Goal: Information Seeking & Learning: Find specific fact

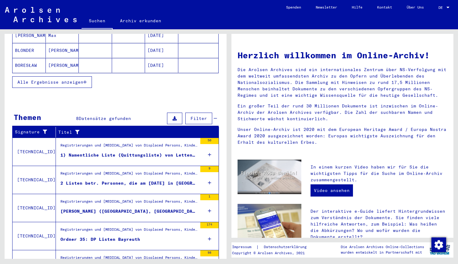
scroll to position [163, 0]
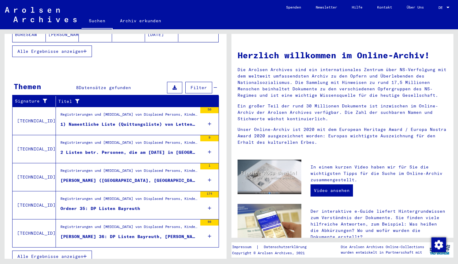
click at [127, 121] on div "1) Namentliche Liste (Quittungsliste) von Letten in [GEOGRAPHIC_DATA], ausgeste…" at bounding box center [128, 124] width 137 height 6
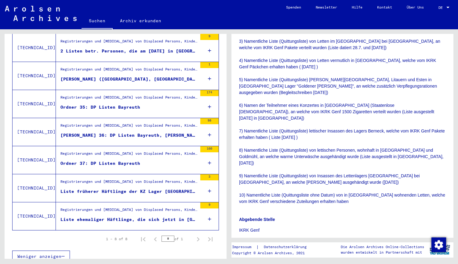
scroll to position [187, 0]
click at [254, 209] on div "Abgebende Stelle IKRK Genf" at bounding box center [342, 221] width 207 height 24
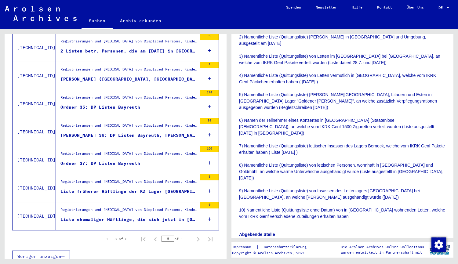
scroll to position [130, 0]
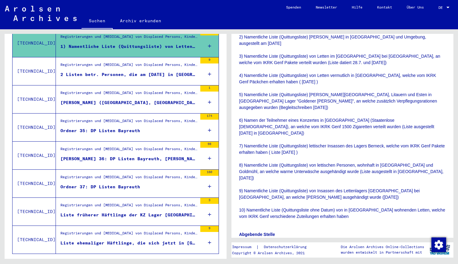
click at [114, 128] on div "Ordner 35: DP Listen Bayreuth" at bounding box center [100, 131] width 80 height 6
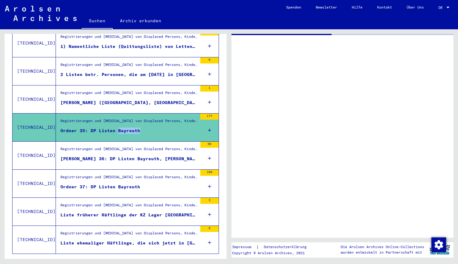
click at [114, 128] on div "Ordner 35: DP Listen Bayreuth" at bounding box center [100, 131] width 80 height 6
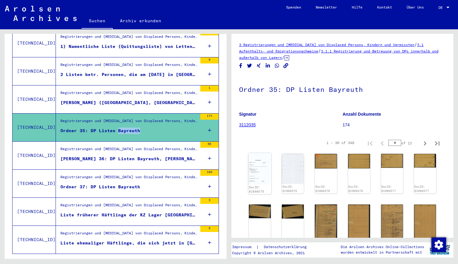
click at [254, 168] on img at bounding box center [259, 169] width 23 height 32
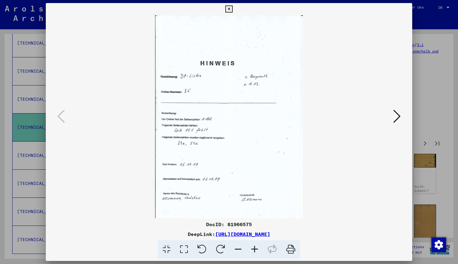
click at [397, 113] on icon at bounding box center [396, 116] width 7 height 15
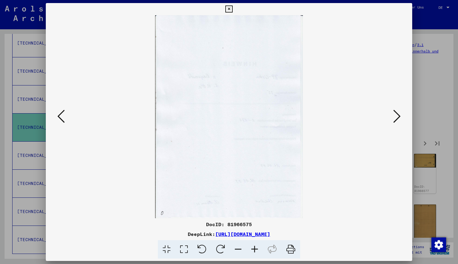
click at [397, 113] on icon at bounding box center [396, 116] width 7 height 15
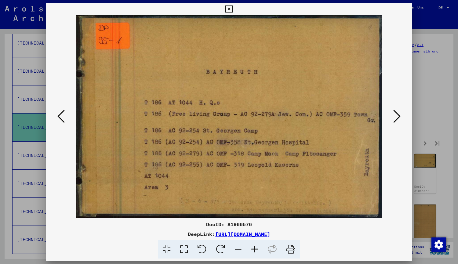
click at [397, 113] on icon at bounding box center [396, 116] width 7 height 15
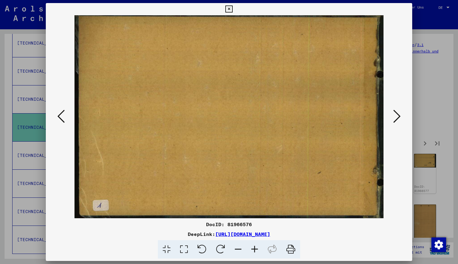
click at [397, 113] on icon at bounding box center [396, 116] width 7 height 15
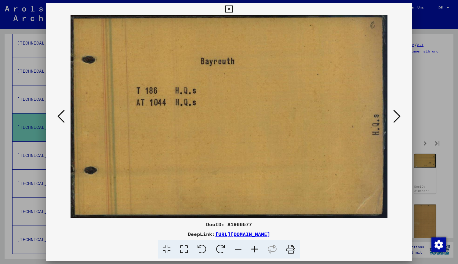
click at [397, 113] on icon at bounding box center [396, 116] width 7 height 15
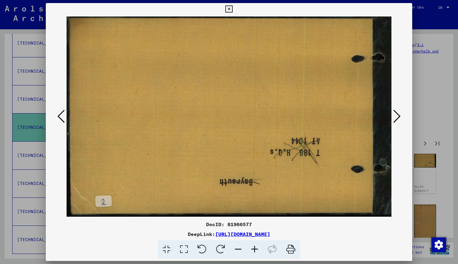
click at [397, 113] on icon at bounding box center [396, 116] width 7 height 15
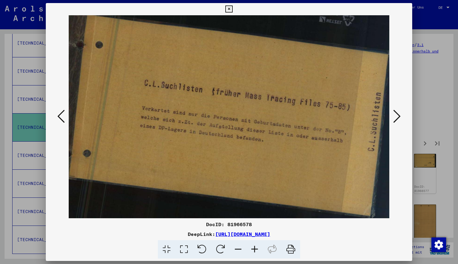
click at [397, 113] on icon at bounding box center [396, 116] width 7 height 15
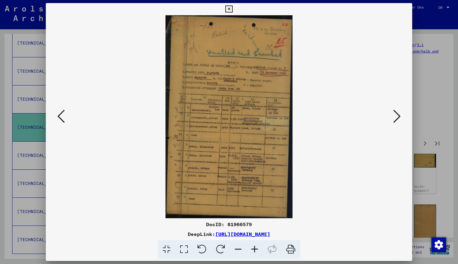
click at [397, 113] on icon at bounding box center [396, 116] width 7 height 15
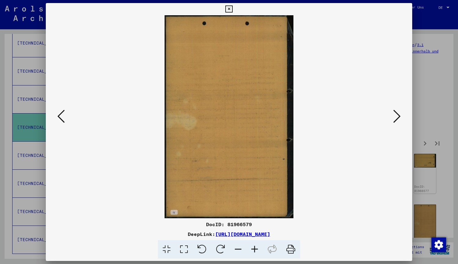
click at [58, 117] on icon at bounding box center [60, 116] width 7 height 15
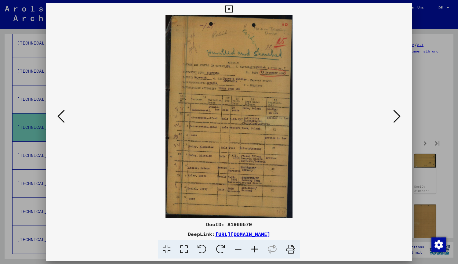
click at [394, 118] on icon at bounding box center [396, 116] width 7 height 15
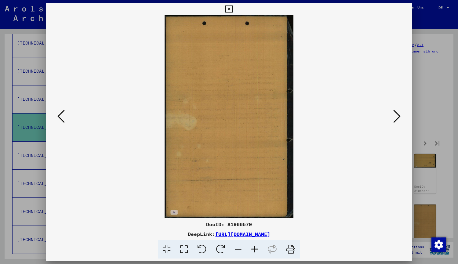
click at [394, 118] on icon at bounding box center [396, 116] width 7 height 15
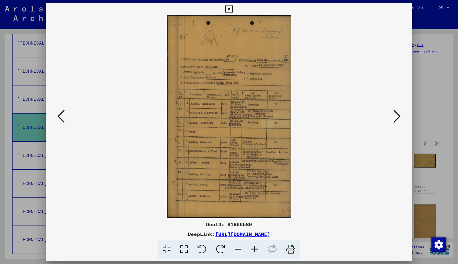
click at [394, 118] on icon at bounding box center [396, 116] width 7 height 15
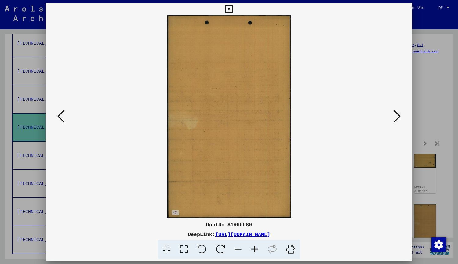
click at [394, 118] on icon at bounding box center [396, 116] width 7 height 15
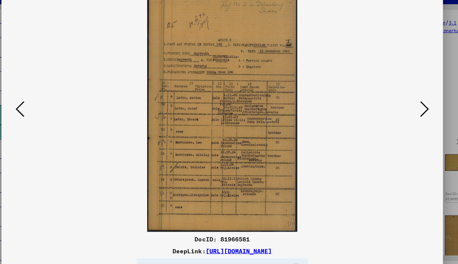
click at [383, 115] on img at bounding box center [229, 116] width 325 height 203
click at [392, 115] on button at bounding box center [396, 116] width 11 height 17
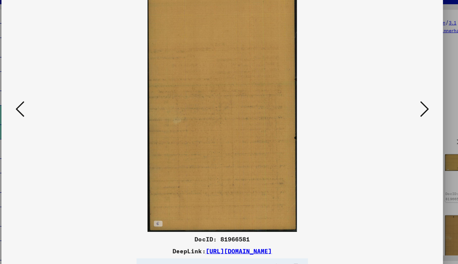
click at [392, 115] on button at bounding box center [396, 116] width 11 height 17
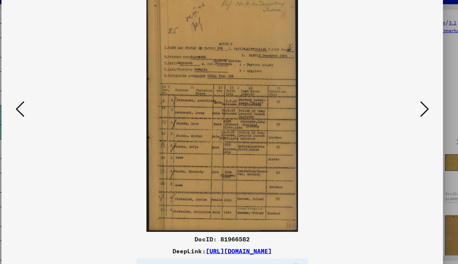
click at [392, 115] on button at bounding box center [396, 116] width 11 height 17
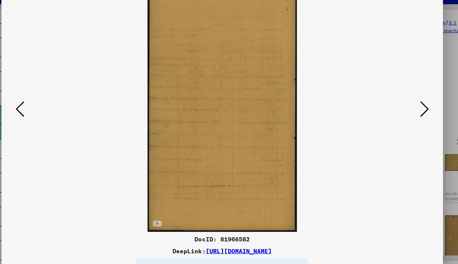
click at [392, 115] on button at bounding box center [396, 116] width 11 height 17
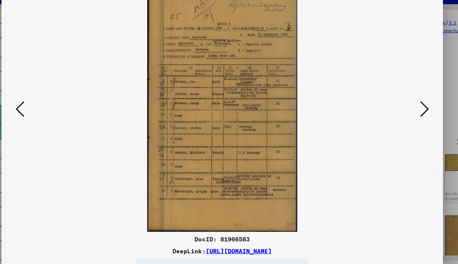
click at [392, 115] on button at bounding box center [396, 116] width 11 height 17
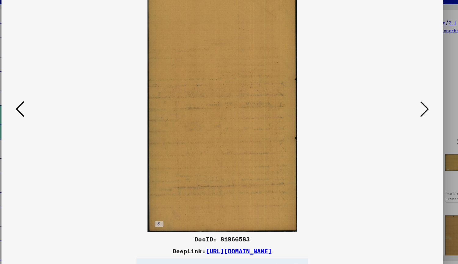
click at [392, 115] on button at bounding box center [396, 116] width 11 height 17
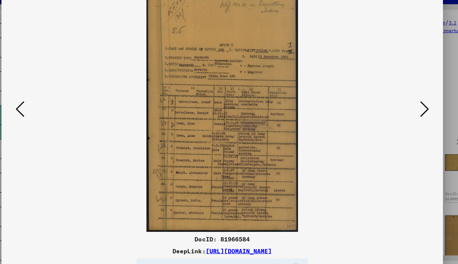
click at [392, 115] on button at bounding box center [396, 116] width 11 height 17
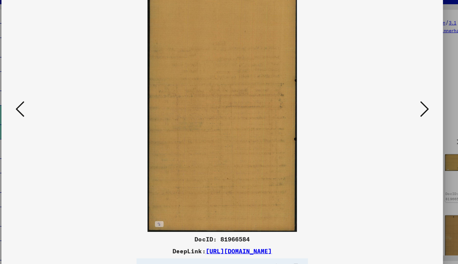
click at [392, 115] on button at bounding box center [396, 116] width 11 height 17
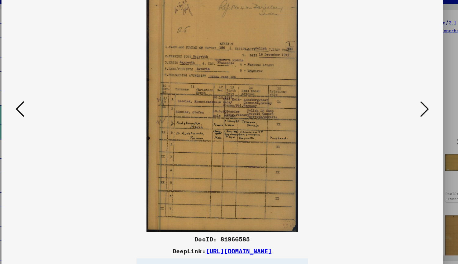
click at [392, 116] on button at bounding box center [396, 116] width 11 height 17
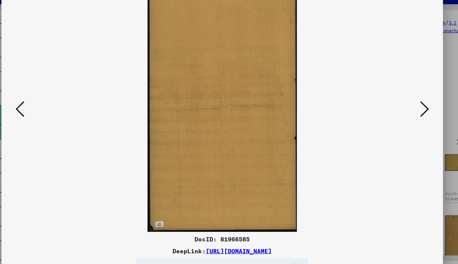
click at [392, 116] on button at bounding box center [396, 116] width 11 height 17
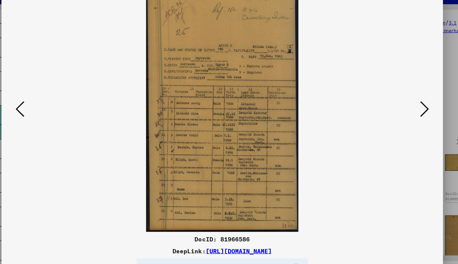
click at [392, 116] on button at bounding box center [396, 116] width 11 height 17
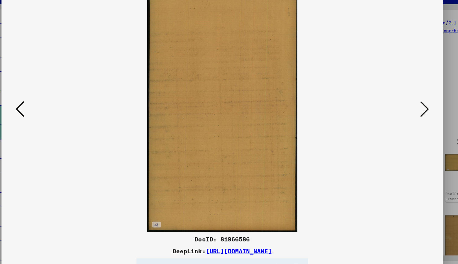
click at [392, 116] on button at bounding box center [396, 116] width 11 height 17
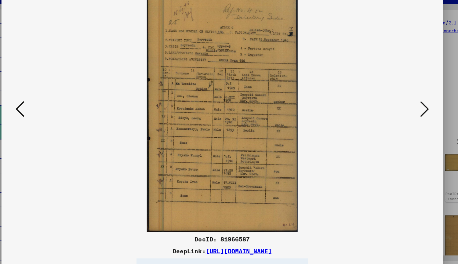
click at [392, 116] on button at bounding box center [396, 116] width 11 height 17
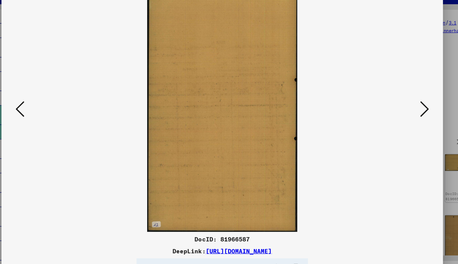
click at [392, 116] on button at bounding box center [396, 116] width 11 height 17
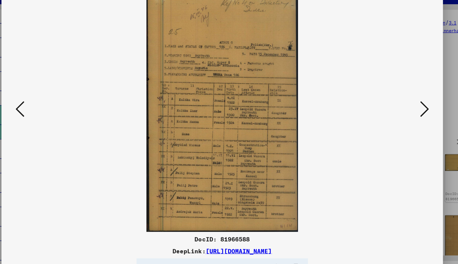
click at [392, 116] on button at bounding box center [396, 116] width 11 height 17
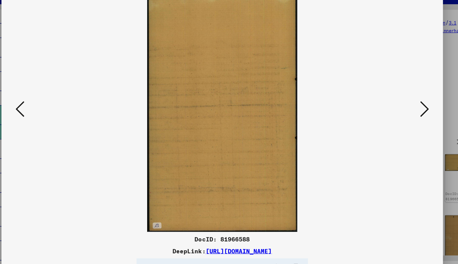
click at [392, 116] on button at bounding box center [396, 116] width 11 height 17
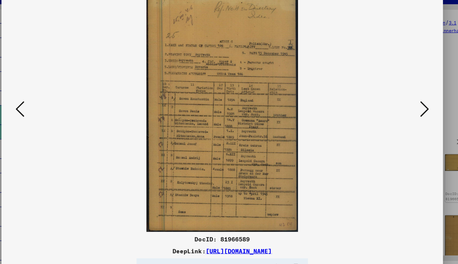
click at [392, 116] on button at bounding box center [396, 116] width 11 height 17
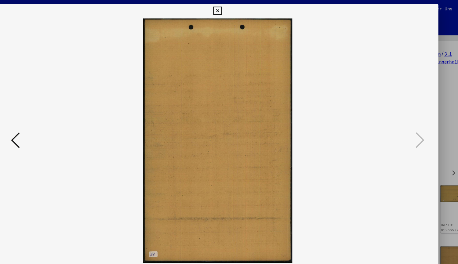
click at [228, 8] on icon at bounding box center [228, 8] width 7 height 7
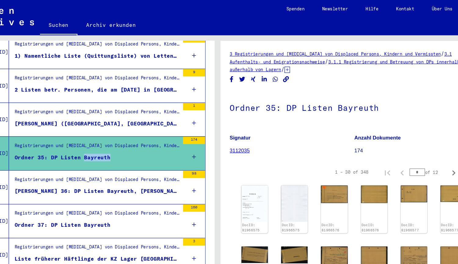
scroll to position [154, 0]
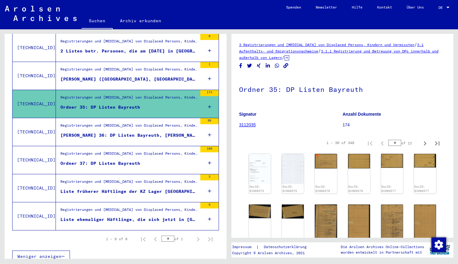
click at [92, 124] on div "Registrierungen und [MEDICAL_DATA] von Displaced Persons, Kindern und Vermisste…" at bounding box center [128, 127] width 137 height 9
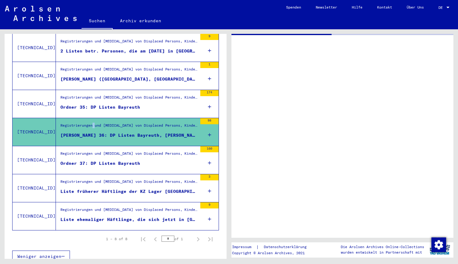
click at [92, 124] on div "Registrierungen und [MEDICAL_DATA] von Displaced Persons, Kindern und Vermisste…" at bounding box center [128, 127] width 137 height 9
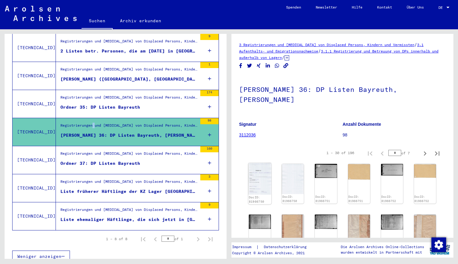
click at [253, 174] on img at bounding box center [259, 179] width 23 height 32
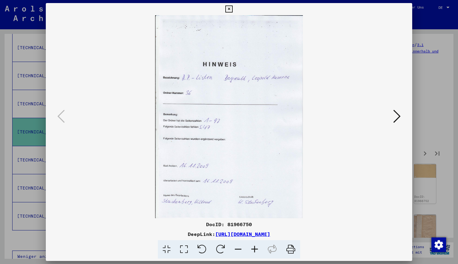
click at [395, 116] on icon at bounding box center [396, 116] width 7 height 15
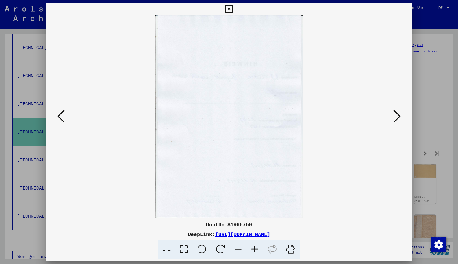
click at [395, 116] on icon at bounding box center [396, 116] width 7 height 15
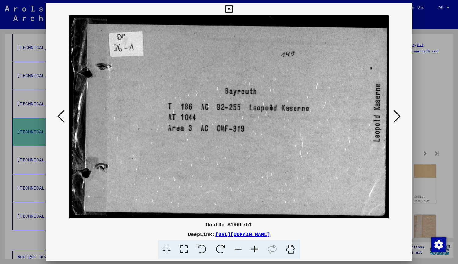
click at [395, 116] on icon at bounding box center [396, 116] width 7 height 15
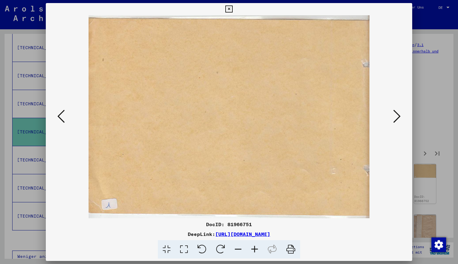
click at [395, 116] on icon at bounding box center [396, 116] width 7 height 15
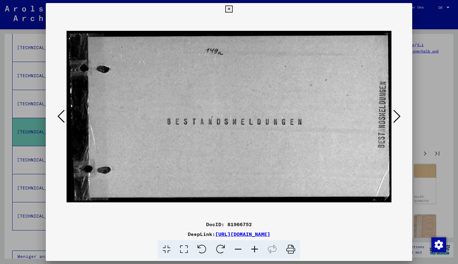
click at [395, 116] on icon at bounding box center [396, 116] width 7 height 15
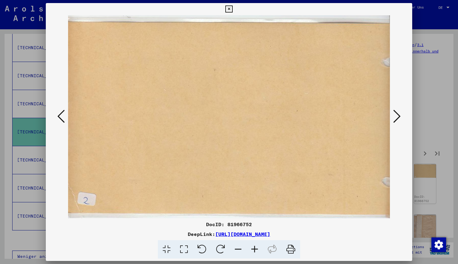
click at [395, 116] on icon at bounding box center [396, 116] width 7 height 15
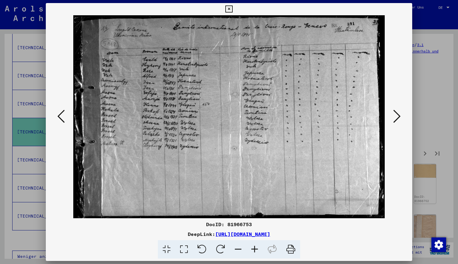
click at [395, 116] on icon at bounding box center [396, 116] width 7 height 15
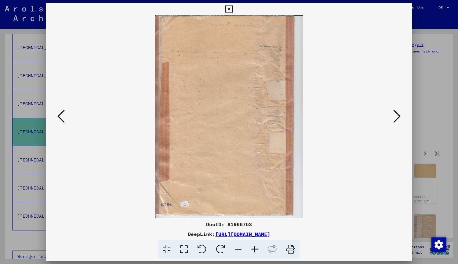
click at [395, 116] on icon at bounding box center [396, 116] width 7 height 15
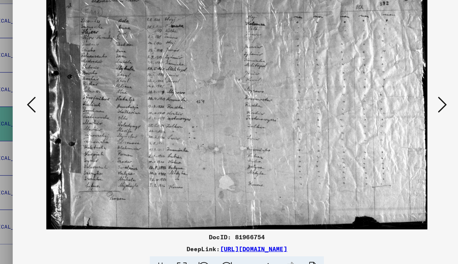
click at [393, 110] on icon at bounding box center [396, 116] width 7 height 15
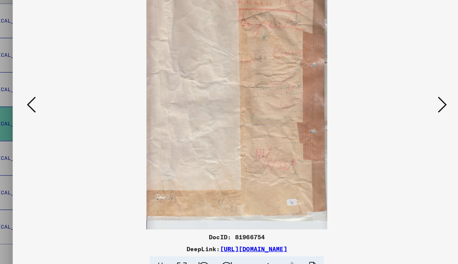
click at [393, 110] on icon at bounding box center [396, 116] width 7 height 15
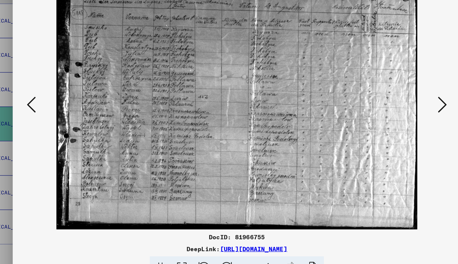
click at [393, 110] on icon at bounding box center [396, 116] width 7 height 15
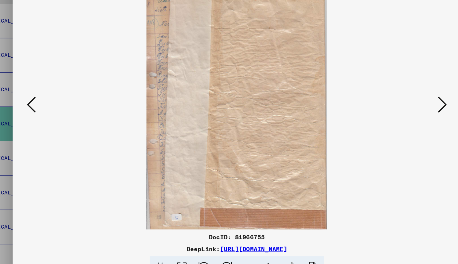
click at [393, 110] on icon at bounding box center [396, 116] width 7 height 15
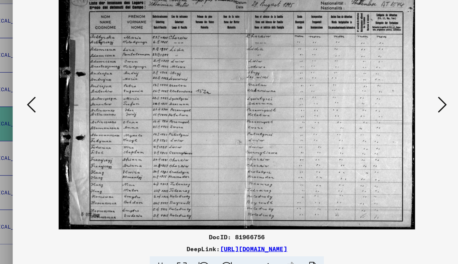
click at [393, 110] on icon at bounding box center [396, 116] width 7 height 15
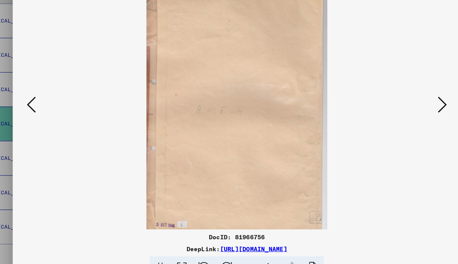
click at [393, 110] on icon at bounding box center [396, 116] width 7 height 15
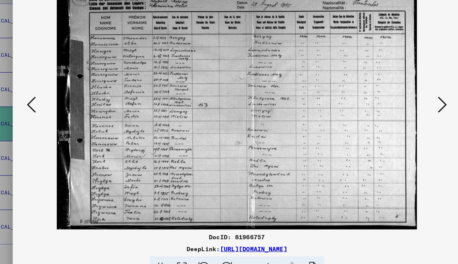
click at [393, 110] on icon at bounding box center [396, 116] width 7 height 15
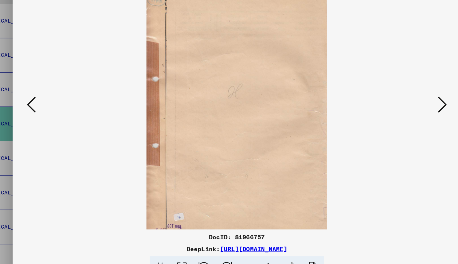
click at [393, 110] on icon at bounding box center [396, 116] width 7 height 15
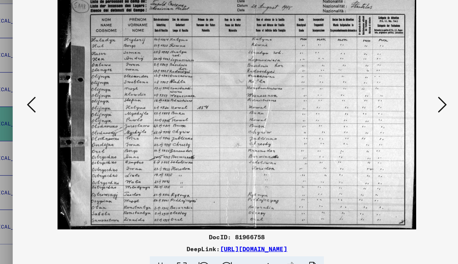
click at [393, 110] on icon at bounding box center [396, 116] width 7 height 15
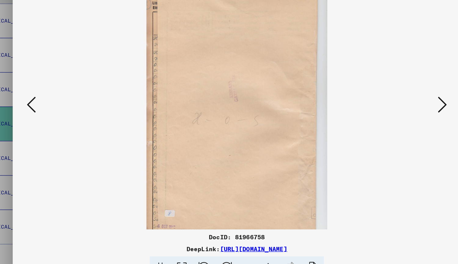
click at [393, 110] on icon at bounding box center [396, 116] width 7 height 15
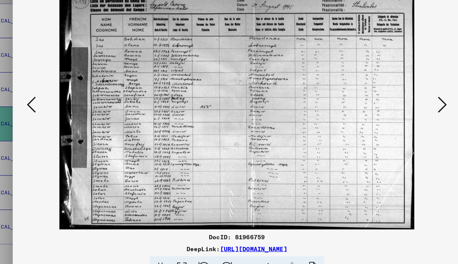
click at [393, 110] on icon at bounding box center [396, 116] width 7 height 15
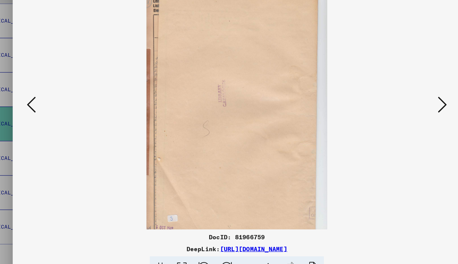
click at [393, 110] on icon at bounding box center [396, 116] width 7 height 15
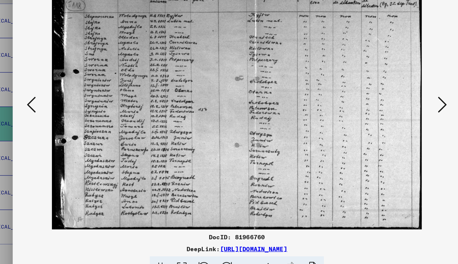
click at [393, 110] on icon at bounding box center [396, 116] width 7 height 15
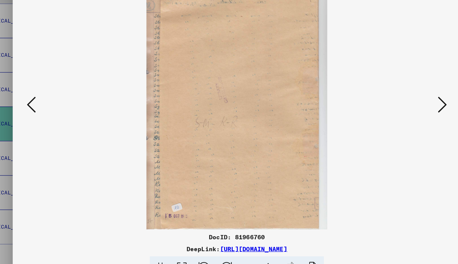
click at [393, 110] on icon at bounding box center [396, 116] width 7 height 15
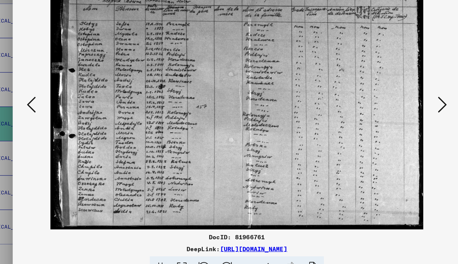
click at [393, 110] on icon at bounding box center [396, 116] width 7 height 15
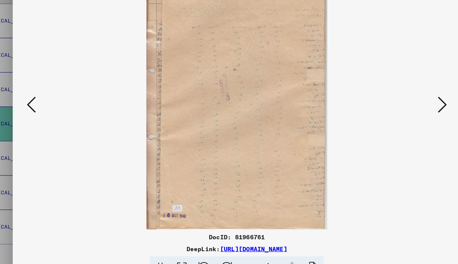
click at [393, 110] on icon at bounding box center [396, 116] width 7 height 15
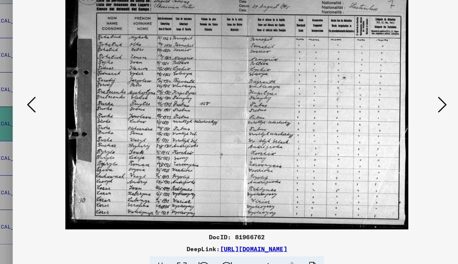
click at [393, 110] on icon at bounding box center [396, 116] width 7 height 15
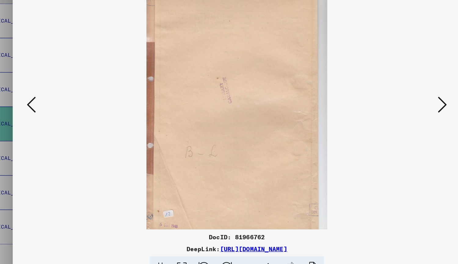
click at [393, 110] on icon at bounding box center [396, 116] width 7 height 15
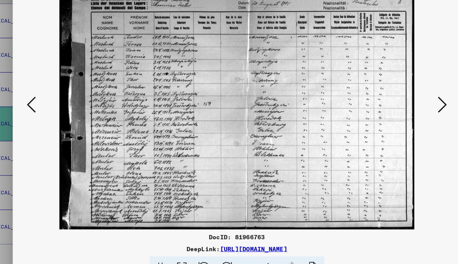
click at [393, 110] on icon at bounding box center [396, 116] width 7 height 15
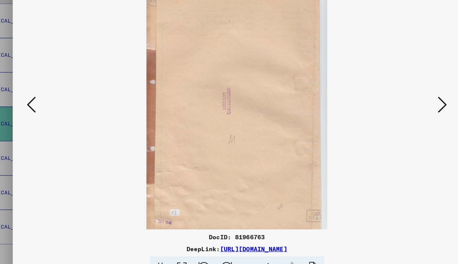
click at [393, 110] on icon at bounding box center [396, 116] width 7 height 15
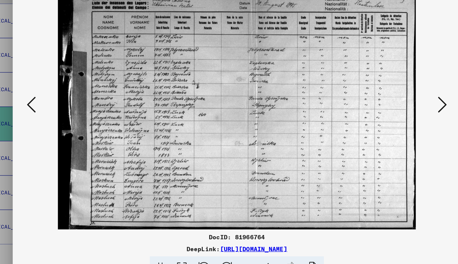
click at [393, 110] on icon at bounding box center [396, 116] width 7 height 15
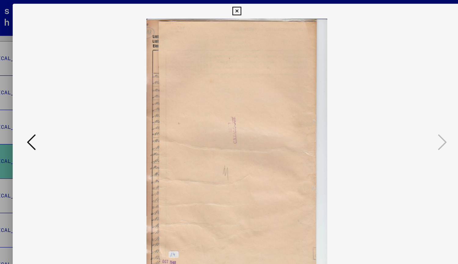
click at [229, 5] on button at bounding box center [228, 9] width 11 height 12
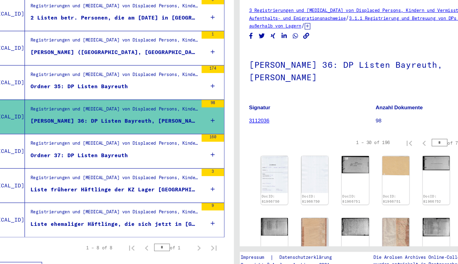
click at [112, 160] on div "Ordner 37: DP Listen Bayreuth" at bounding box center [100, 163] width 80 height 6
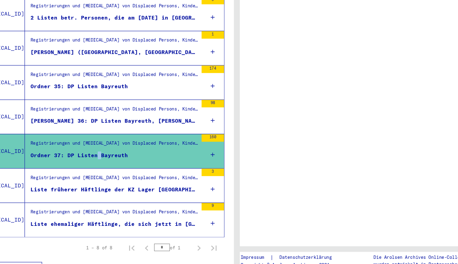
click at [112, 160] on div "Ordner 37: DP Listen Bayreuth" at bounding box center [100, 163] width 80 height 6
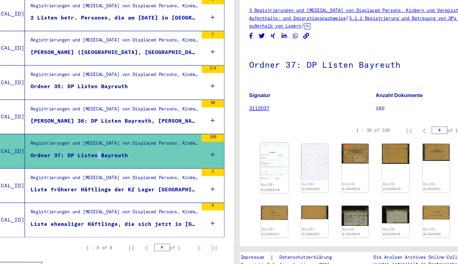
click at [261, 163] on img at bounding box center [259, 169] width 23 height 32
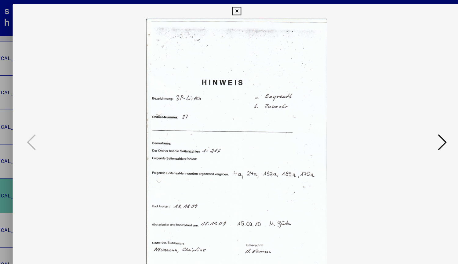
click at [397, 117] on icon at bounding box center [396, 116] width 7 height 15
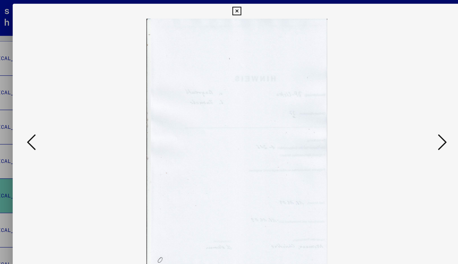
click at [397, 117] on icon at bounding box center [396, 116] width 7 height 15
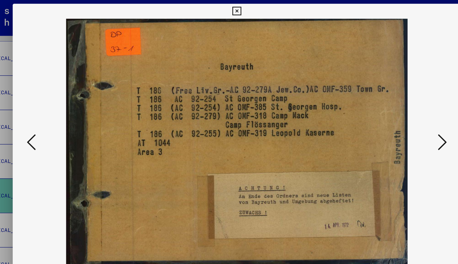
click at [397, 117] on icon at bounding box center [396, 116] width 7 height 15
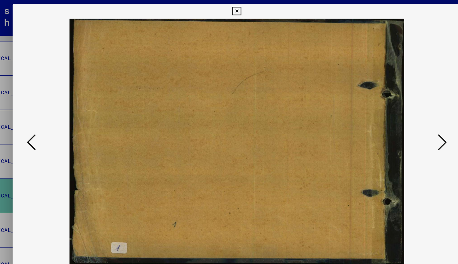
click at [397, 117] on icon at bounding box center [396, 116] width 7 height 15
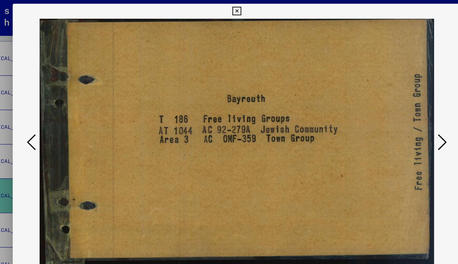
click at [397, 117] on icon at bounding box center [396, 116] width 7 height 15
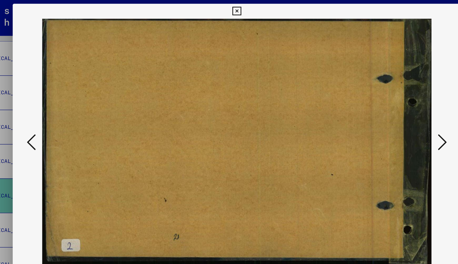
click at [397, 117] on icon at bounding box center [396, 116] width 7 height 15
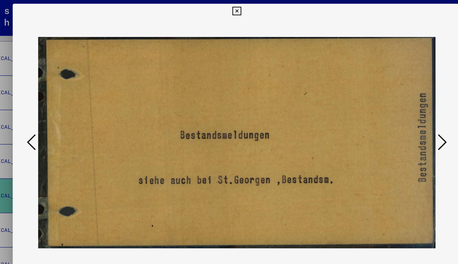
click at [397, 117] on icon at bounding box center [396, 116] width 7 height 15
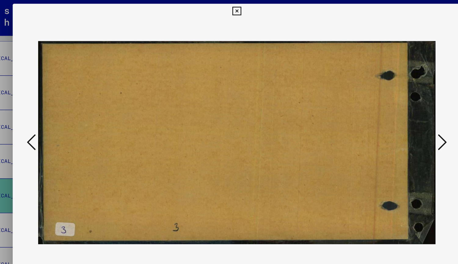
click at [397, 117] on icon at bounding box center [396, 116] width 7 height 15
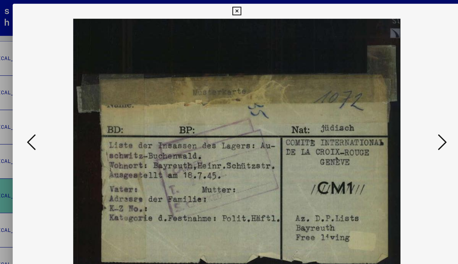
click at [397, 117] on icon at bounding box center [396, 116] width 7 height 15
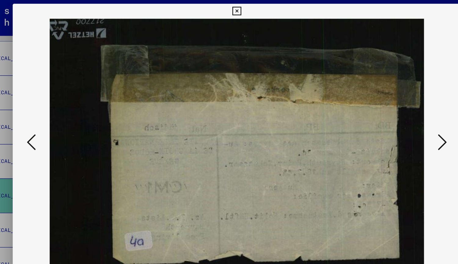
click at [397, 117] on icon at bounding box center [396, 116] width 7 height 15
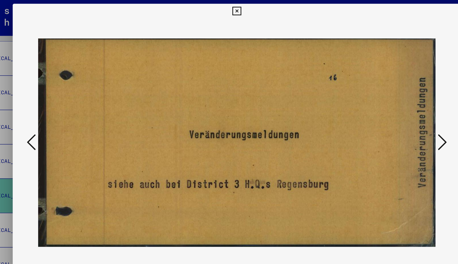
click at [397, 117] on icon at bounding box center [396, 116] width 7 height 15
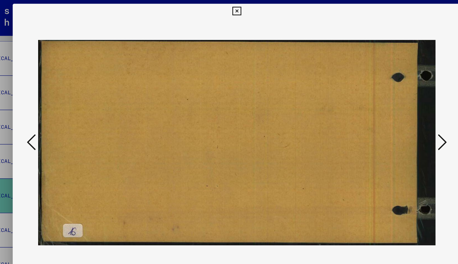
click at [397, 117] on icon at bounding box center [396, 116] width 7 height 15
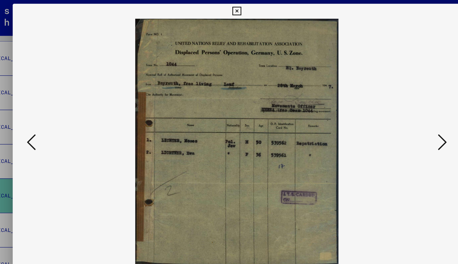
click at [397, 117] on icon at bounding box center [396, 116] width 7 height 15
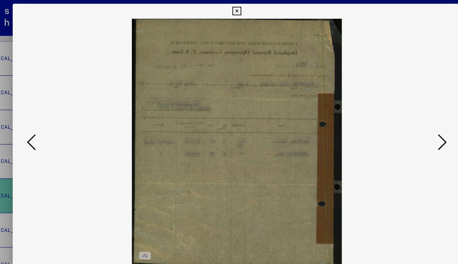
click at [397, 117] on icon at bounding box center [396, 116] width 7 height 15
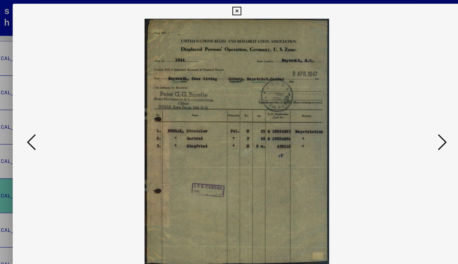
click at [397, 117] on icon at bounding box center [396, 116] width 7 height 15
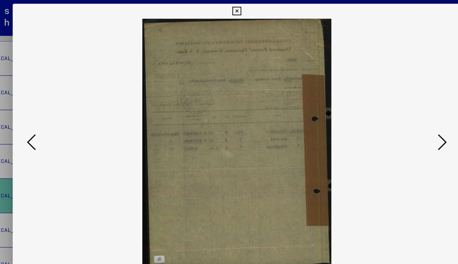
click at [397, 117] on icon at bounding box center [396, 116] width 7 height 15
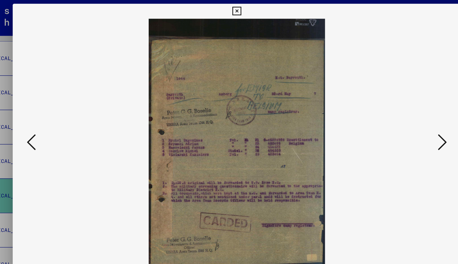
click at [397, 117] on icon at bounding box center [396, 116] width 7 height 15
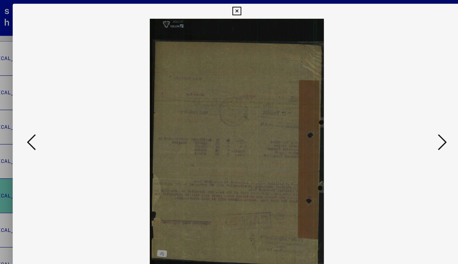
click at [397, 117] on icon at bounding box center [396, 116] width 7 height 15
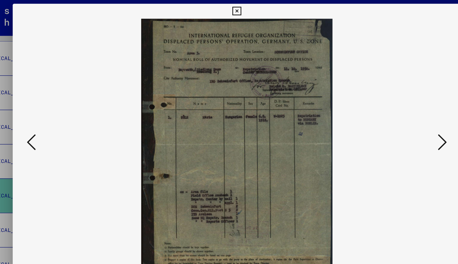
click at [397, 117] on icon at bounding box center [396, 116] width 7 height 15
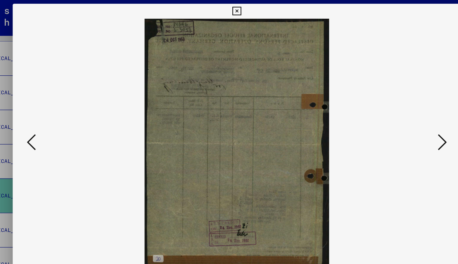
click at [397, 117] on icon at bounding box center [396, 116] width 7 height 15
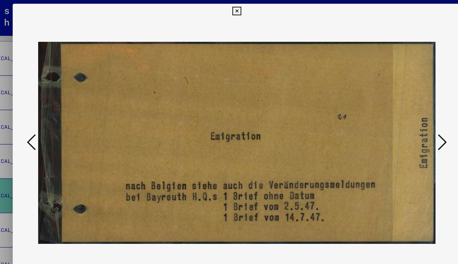
click at [397, 117] on icon at bounding box center [396, 116] width 7 height 15
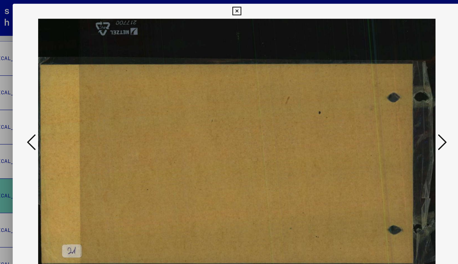
click at [397, 117] on icon at bounding box center [396, 116] width 7 height 15
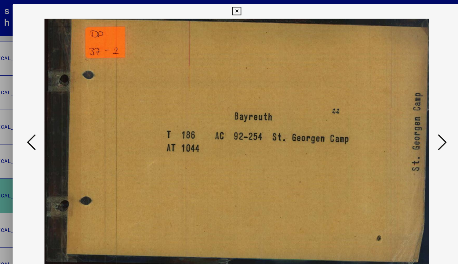
click at [397, 117] on icon at bounding box center [396, 116] width 7 height 15
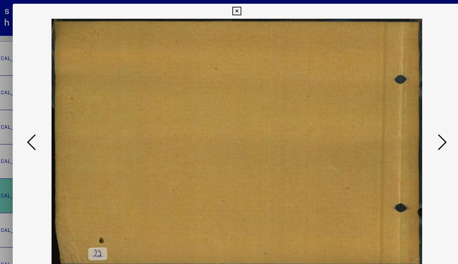
click at [397, 117] on icon at bounding box center [396, 116] width 7 height 15
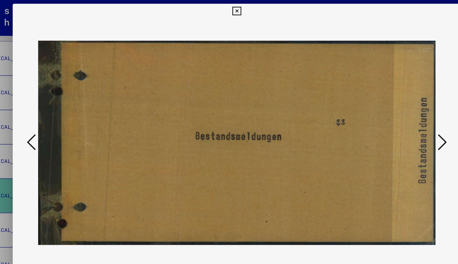
click at [397, 117] on icon at bounding box center [396, 116] width 7 height 15
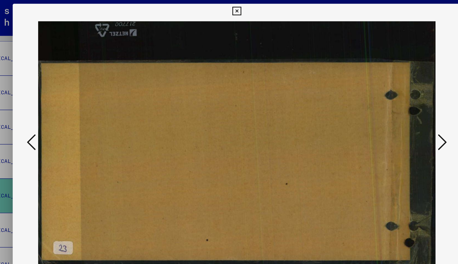
click at [397, 117] on icon at bounding box center [396, 116] width 7 height 15
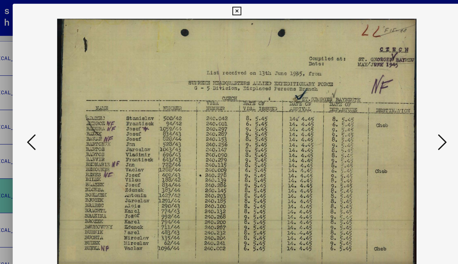
click at [397, 117] on icon at bounding box center [396, 116] width 7 height 15
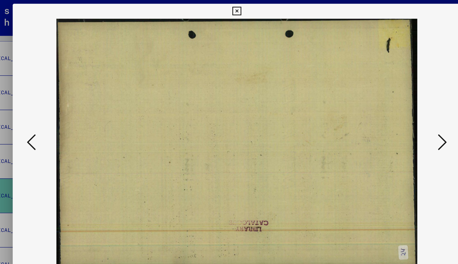
click at [397, 117] on icon at bounding box center [396, 116] width 7 height 15
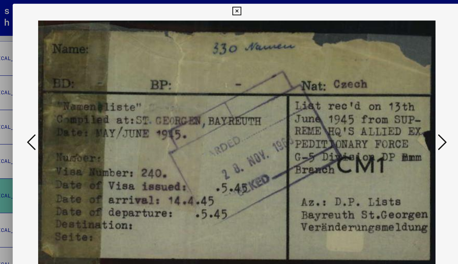
click at [397, 117] on icon at bounding box center [396, 116] width 7 height 15
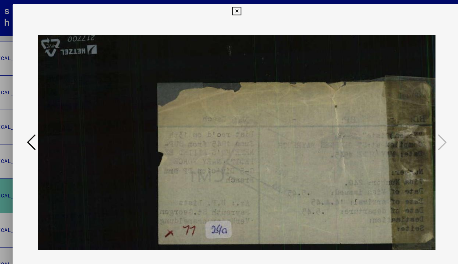
click at [228, 11] on icon at bounding box center [228, 8] width 7 height 7
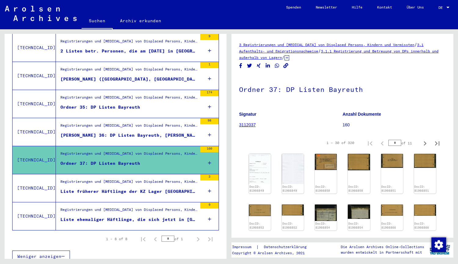
click at [138, 216] on div "Liste ehemaliger Häftlinge, die sich jetzt in [GEOGRAPHIC_DATA], [GEOGRAPHIC_DA…" at bounding box center [128, 219] width 137 height 6
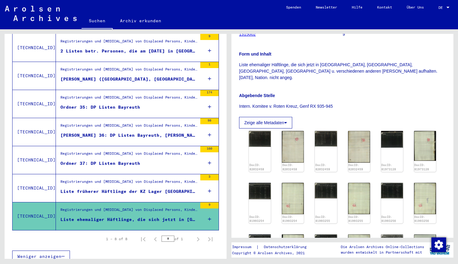
scroll to position [131, 0]
click at [272, 131] on div "DocID: 82032458 DocID: 82032458 DocID: 82032459 DocID: 82032459 DocID: 81973128…" at bounding box center [342, 202] width 192 height 149
click at [285, 131] on img at bounding box center [292, 146] width 23 height 33
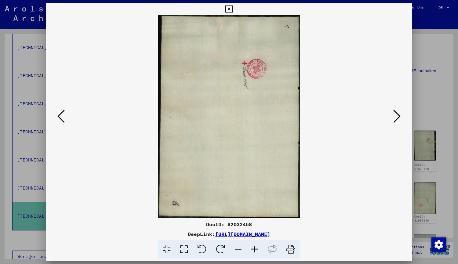
click at [396, 119] on icon at bounding box center [396, 116] width 7 height 15
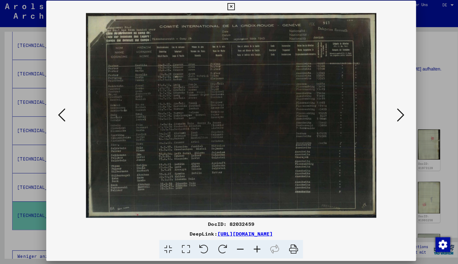
scroll to position [0, 0]
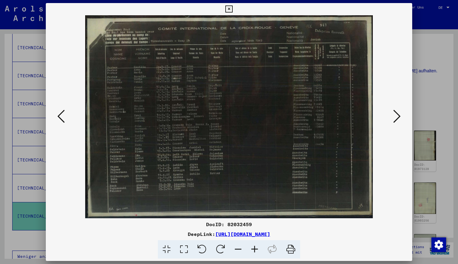
click at [397, 112] on icon at bounding box center [396, 116] width 7 height 15
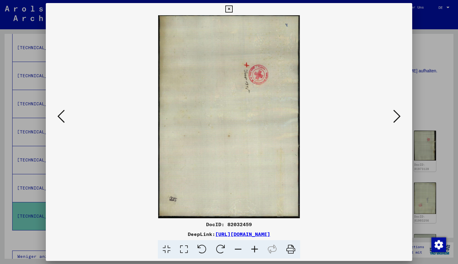
click at [397, 112] on icon at bounding box center [396, 116] width 7 height 15
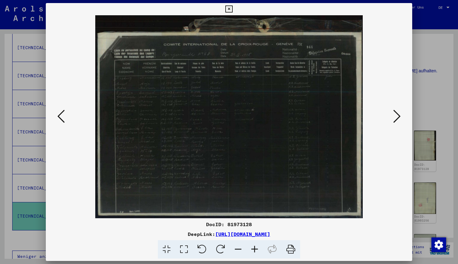
click at [397, 112] on icon at bounding box center [396, 116] width 7 height 15
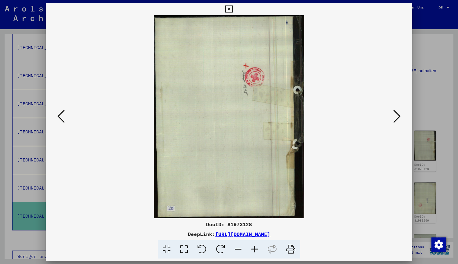
click at [397, 112] on icon at bounding box center [396, 116] width 7 height 15
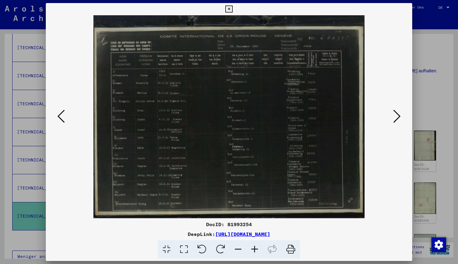
click at [397, 112] on icon at bounding box center [396, 116] width 7 height 15
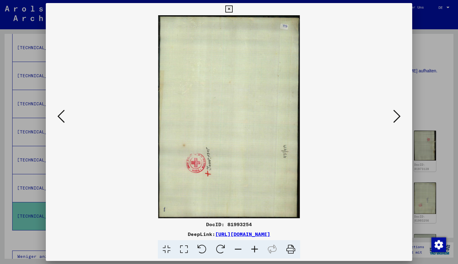
click at [397, 112] on icon at bounding box center [396, 116] width 7 height 15
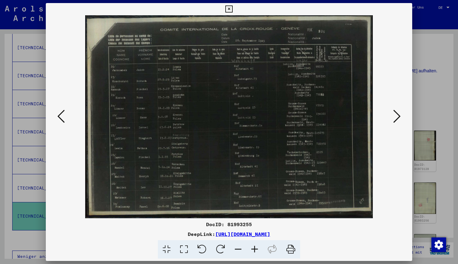
click at [397, 112] on icon at bounding box center [396, 116] width 7 height 15
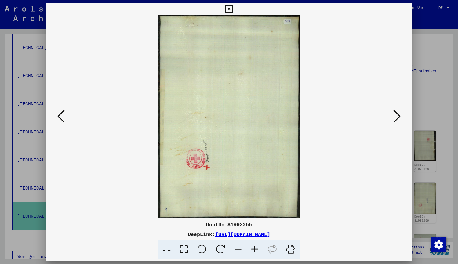
click at [397, 112] on icon at bounding box center [396, 116] width 7 height 15
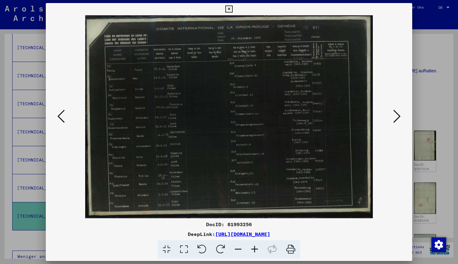
click at [397, 112] on icon at bounding box center [396, 116] width 7 height 15
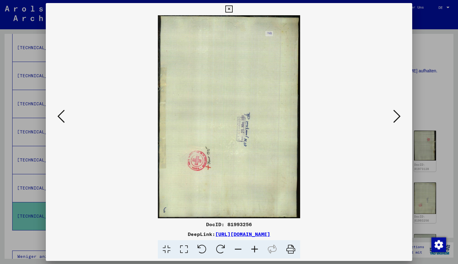
click at [62, 112] on icon at bounding box center [60, 116] width 7 height 15
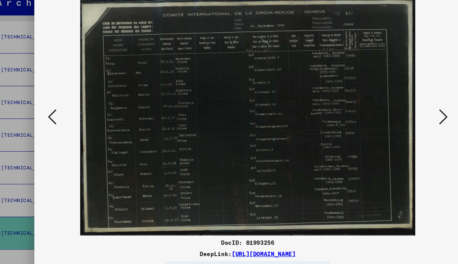
click at [395, 120] on icon at bounding box center [396, 116] width 7 height 15
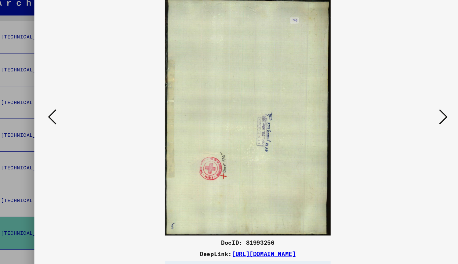
click at [395, 120] on icon at bounding box center [396, 116] width 7 height 15
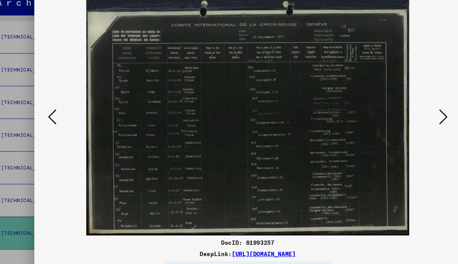
click at [395, 120] on icon at bounding box center [396, 116] width 7 height 15
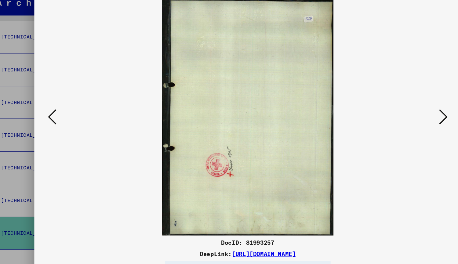
click at [395, 120] on icon at bounding box center [396, 116] width 7 height 15
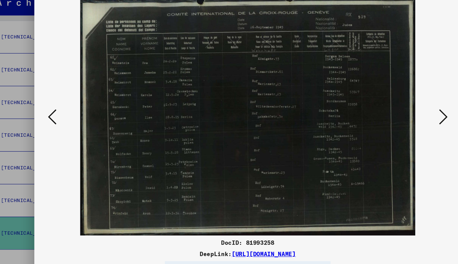
click at [395, 120] on icon at bounding box center [396, 116] width 7 height 15
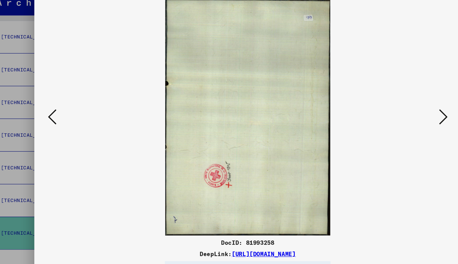
click at [395, 120] on icon at bounding box center [396, 116] width 7 height 15
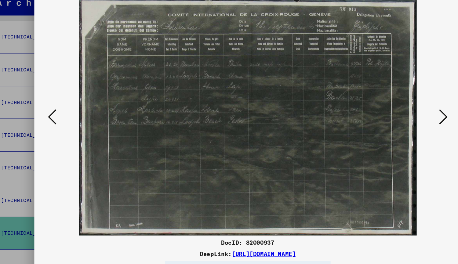
click at [395, 120] on icon at bounding box center [396, 116] width 7 height 15
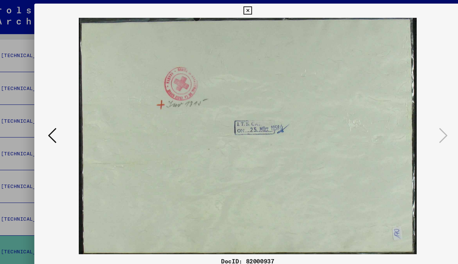
click at [231, 9] on icon at bounding box center [228, 8] width 7 height 7
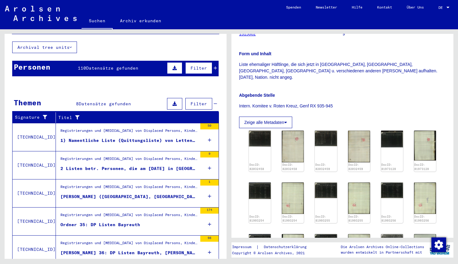
click at [117, 137] on div "1) Namentliche Liste (Quittungsliste) von Letten in [GEOGRAPHIC_DATA], ausgeste…" at bounding box center [128, 140] width 137 height 6
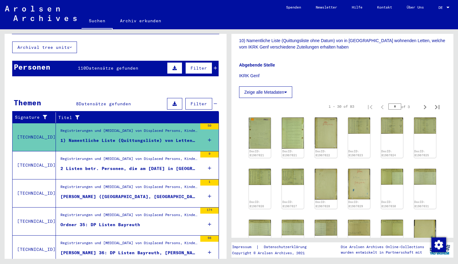
scroll to position [341, 0]
click at [257, 116] on img at bounding box center [259, 132] width 23 height 32
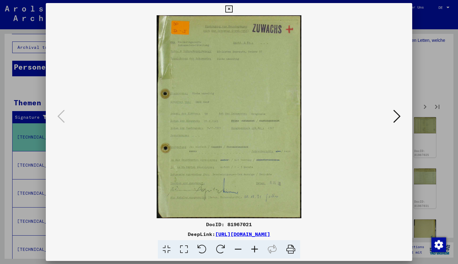
click at [389, 121] on img at bounding box center [229, 116] width 325 height 203
click at [393, 118] on icon at bounding box center [396, 116] width 7 height 15
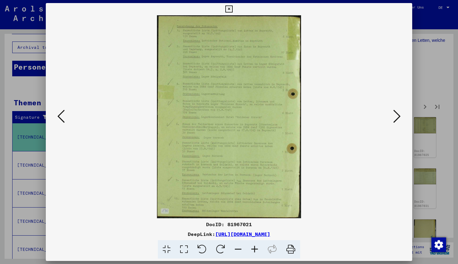
click at [393, 118] on icon at bounding box center [396, 116] width 7 height 15
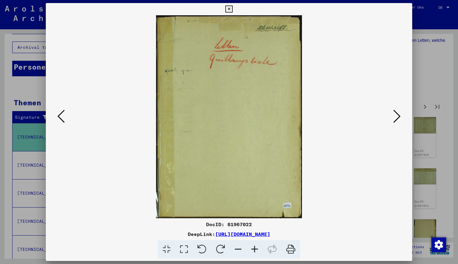
click at [394, 118] on icon at bounding box center [396, 116] width 7 height 15
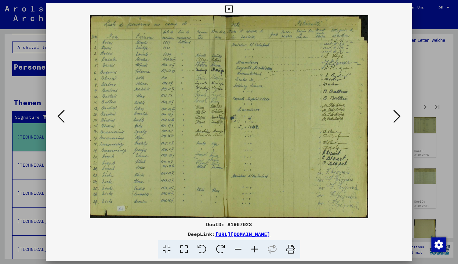
click at [394, 118] on icon at bounding box center [396, 116] width 7 height 15
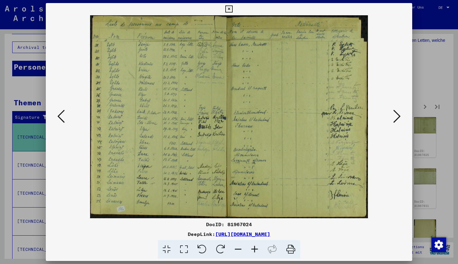
click at [394, 118] on icon at bounding box center [396, 116] width 7 height 15
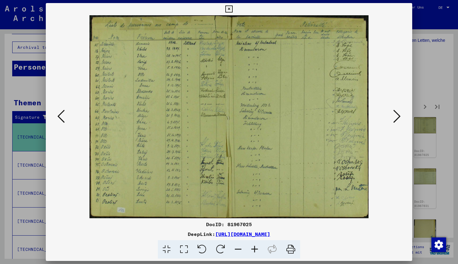
click at [230, 7] on icon at bounding box center [228, 8] width 7 height 7
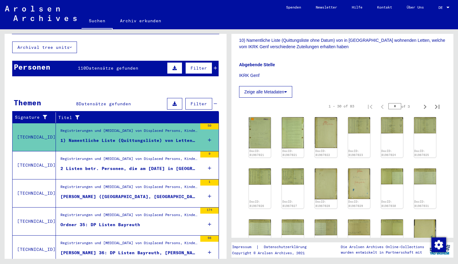
scroll to position [0, 0]
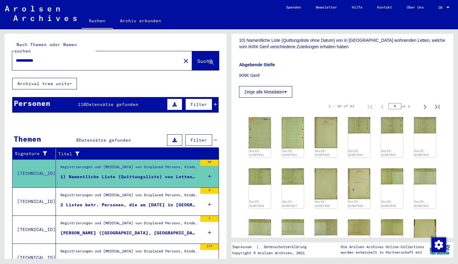
click at [130, 102] on span "Datensätze gefunden" at bounding box center [112, 104] width 52 height 5
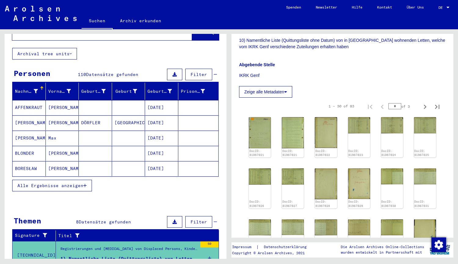
scroll to position [31, 0]
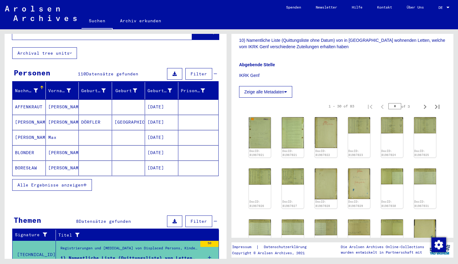
click at [69, 182] on span "Alle Ergebnisse anzeigen" at bounding box center [50, 184] width 66 height 5
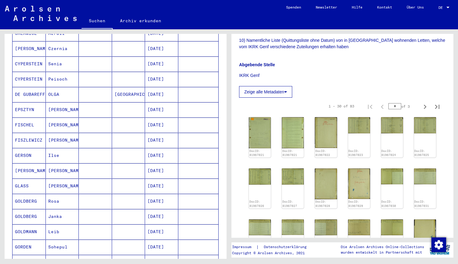
scroll to position [0, 0]
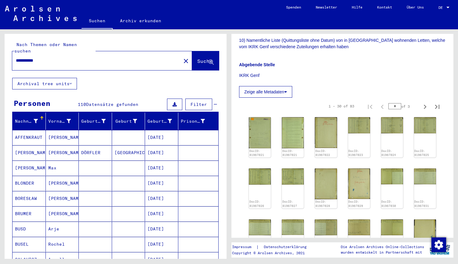
click at [128, 102] on span "Datensätze gefunden" at bounding box center [112, 104] width 52 height 5
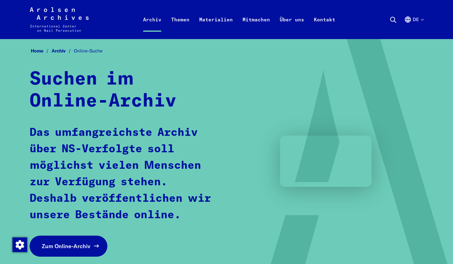
click at [74, 248] on span "Zum Online-Archiv" at bounding box center [66, 246] width 49 height 8
